Goal: Obtain resource: Obtain resource

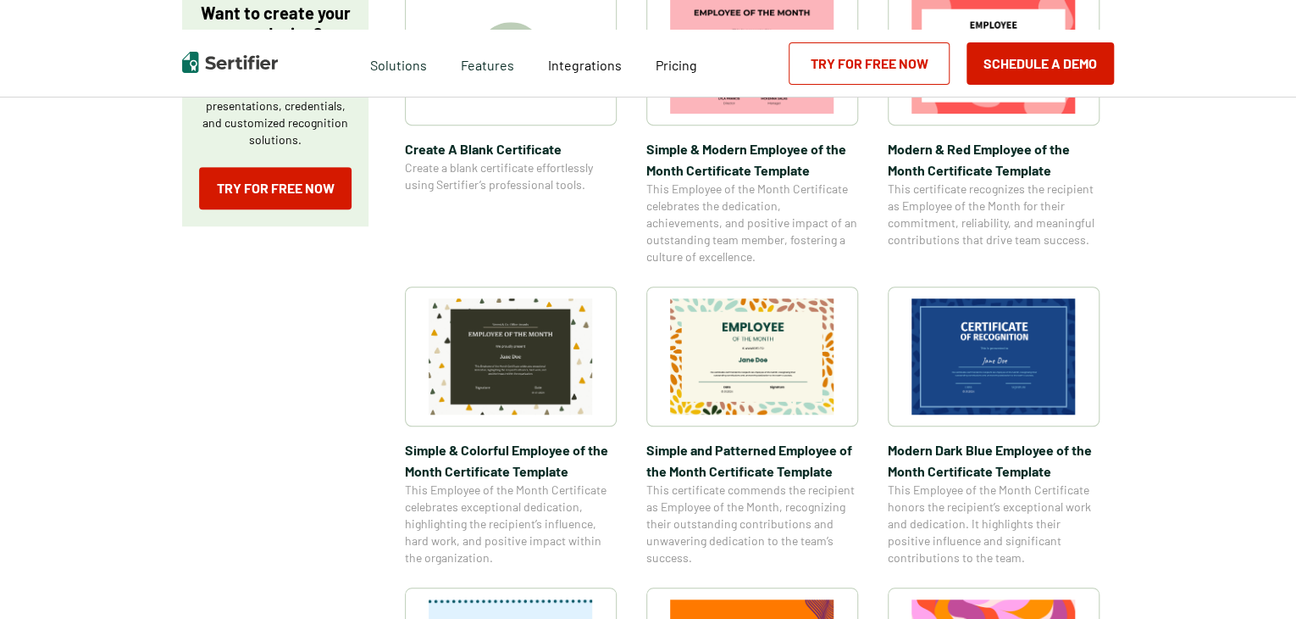
scroll to position [441, 0]
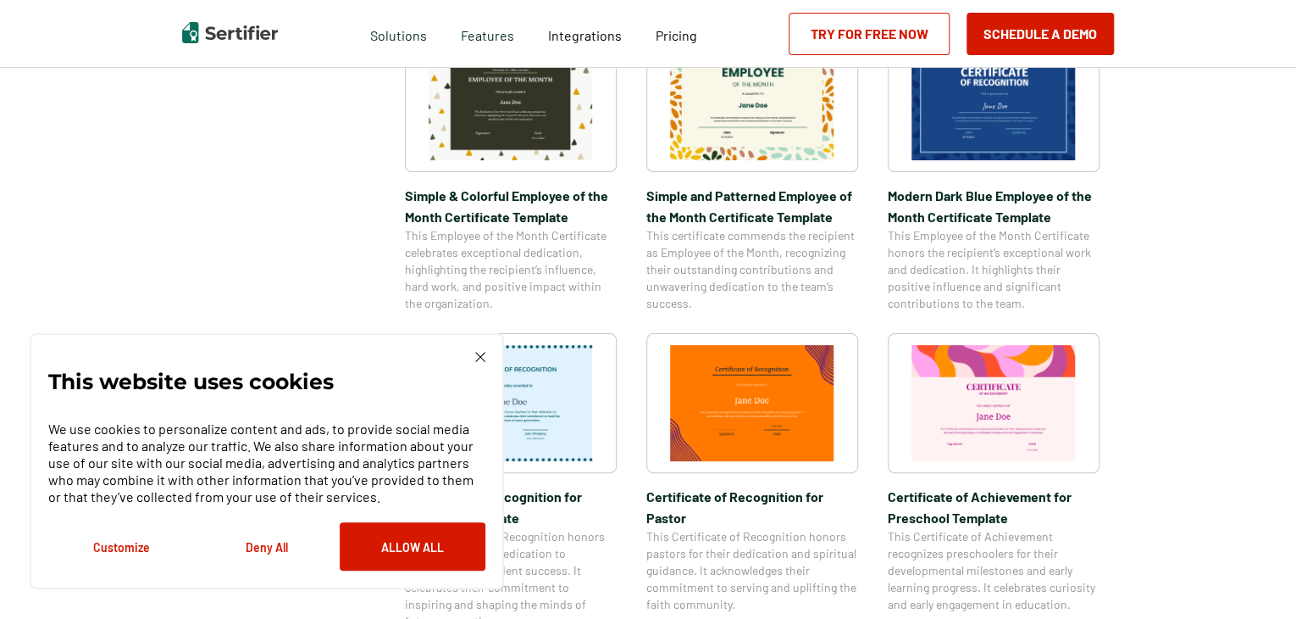
scroll to position [678, 0]
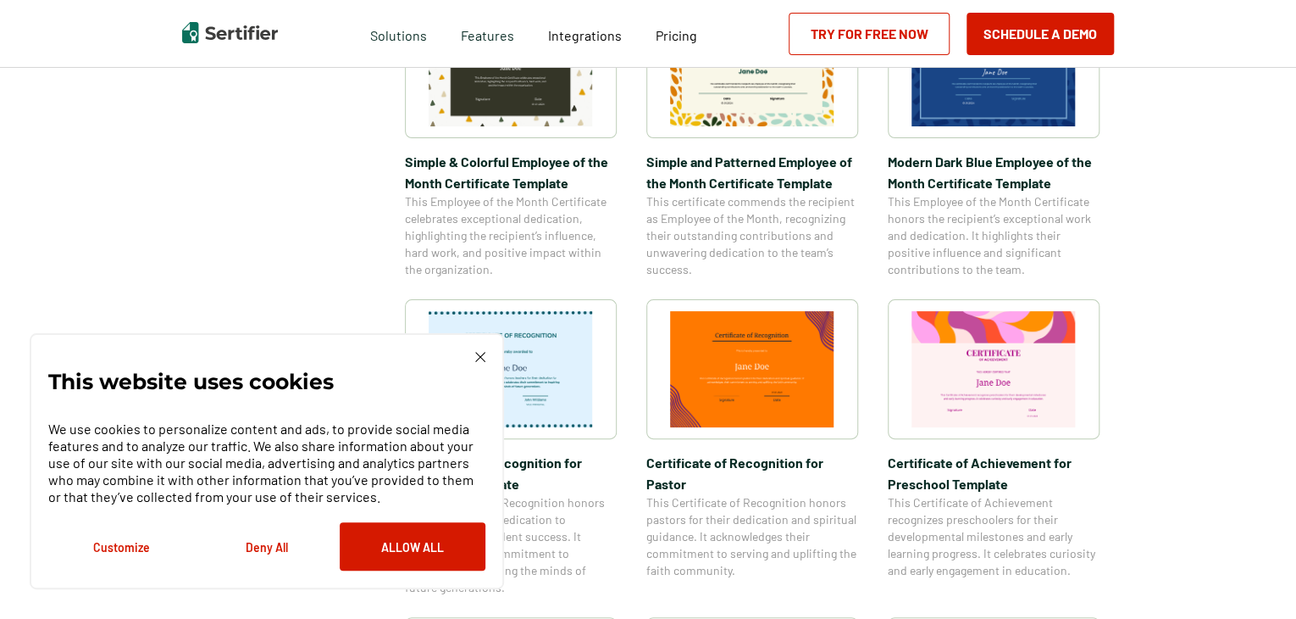
click at [264, 546] on button "Deny All" at bounding box center [267, 546] width 146 height 48
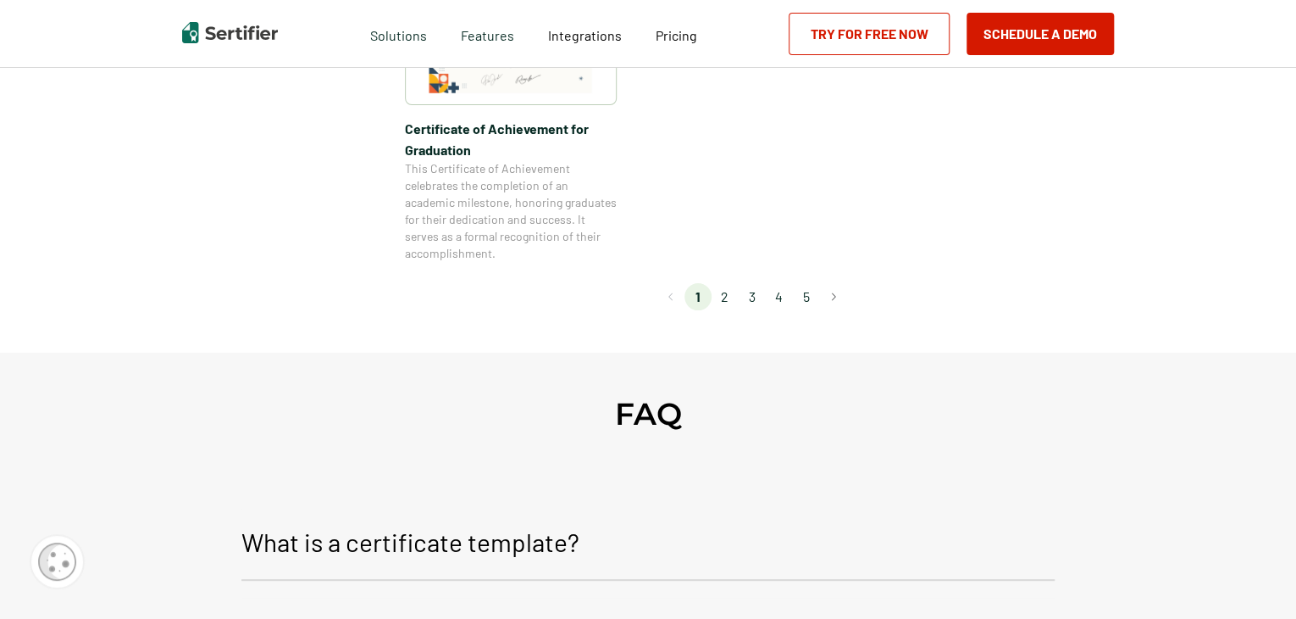
scroll to position [1661, 0]
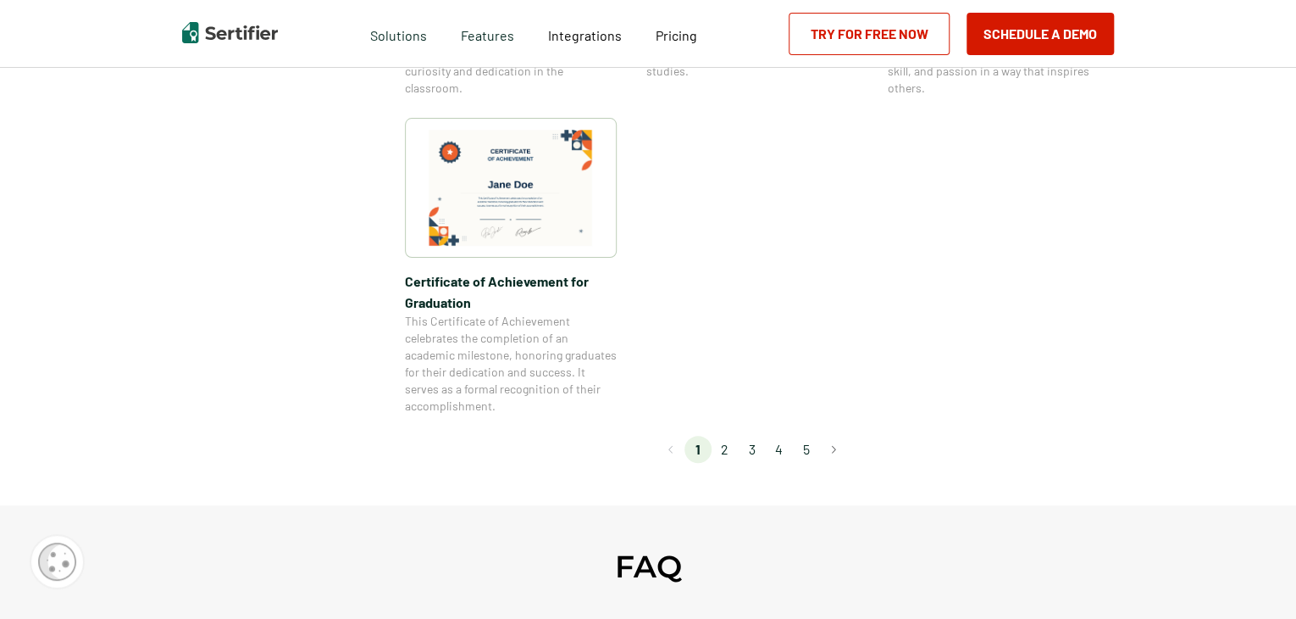
scroll to position [1491, 0]
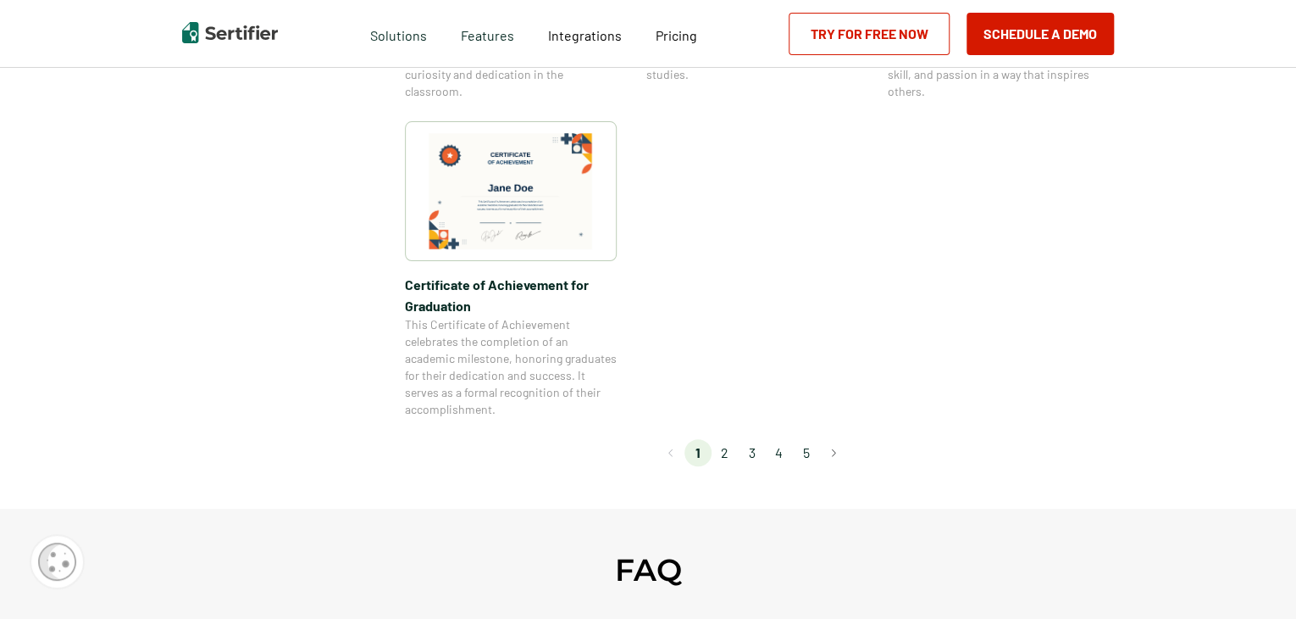
click at [509, 180] on img at bounding box center [511, 191] width 164 height 116
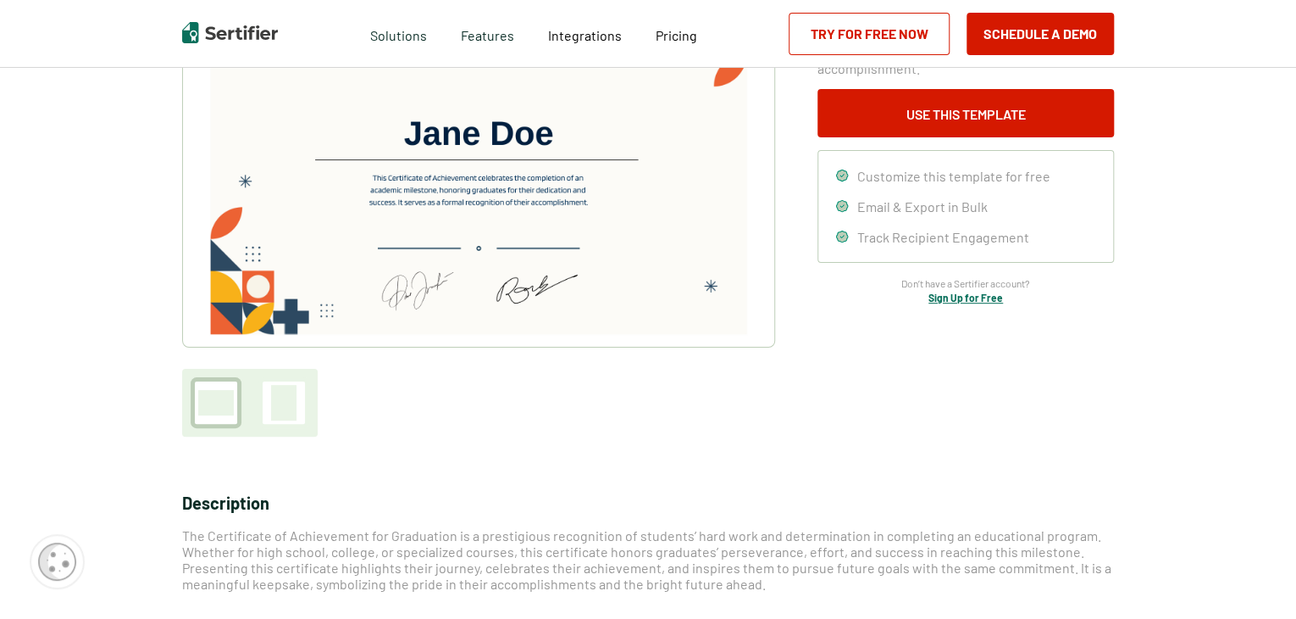
scroll to position [203, 0]
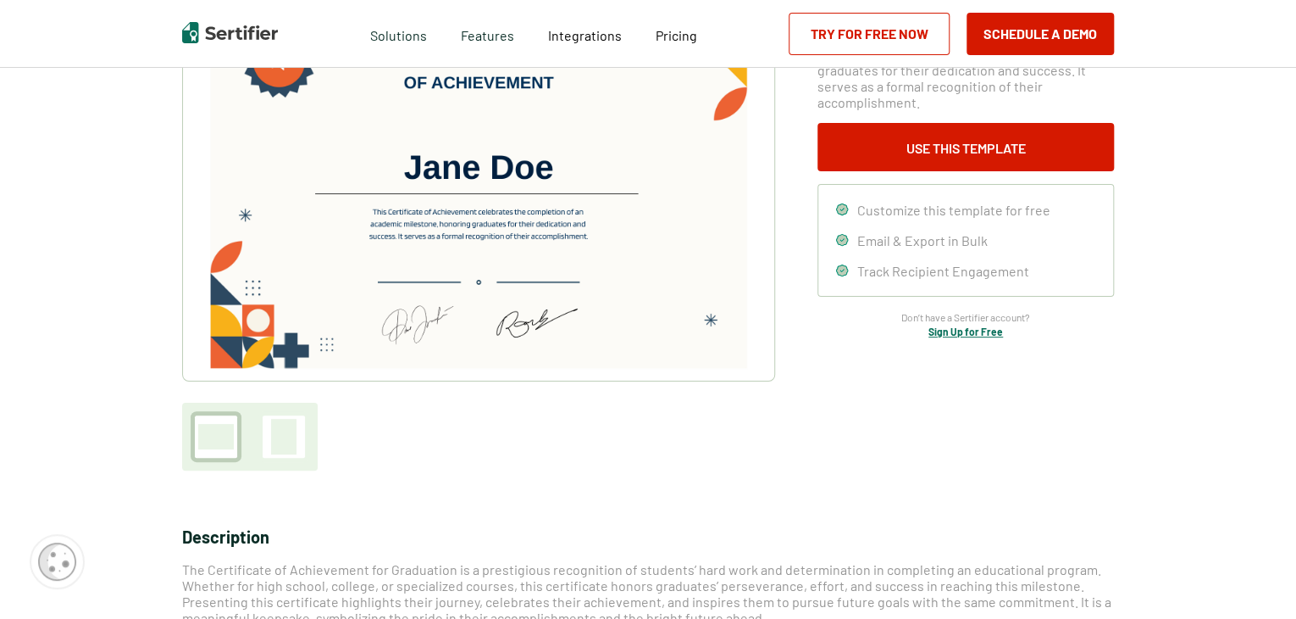
click at [803, 230] on div "Certificate of Achievement for Graduation This Certificate of Achievement celeb…" at bounding box center [648, 223] width 932 height 496
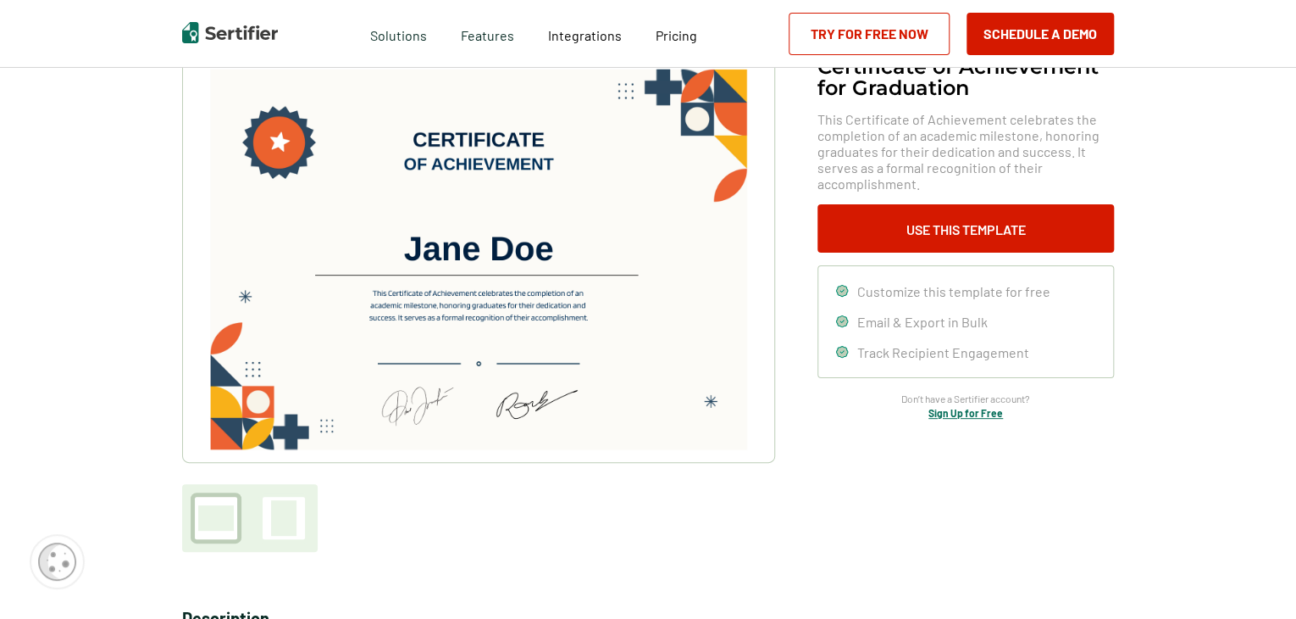
scroll to position [102, 0]
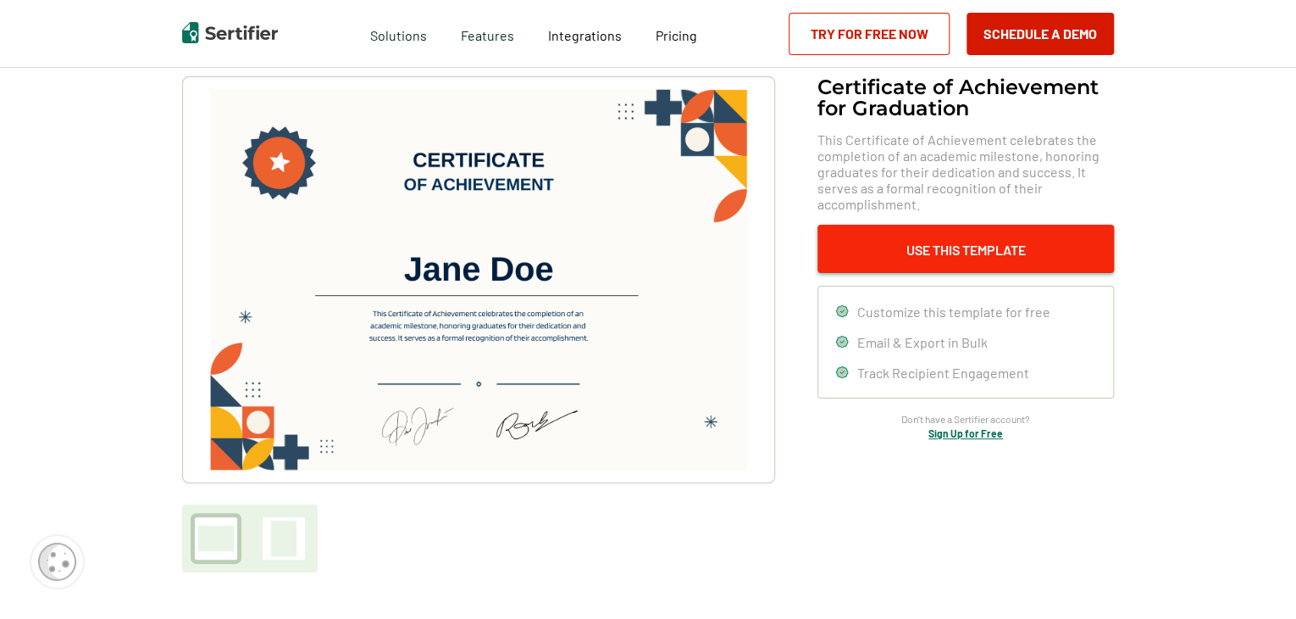
click at [986, 241] on button "Use This Template" at bounding box center [966, 249] width 297 height 48
